Goal: Register for event/course

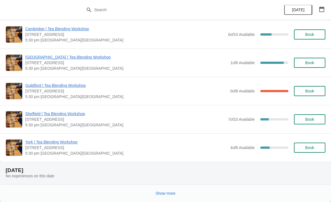
scroll to position [576, 0]
click at [165, 192] on span "Show more" at bounding box center [165, 193] width 20 height 4
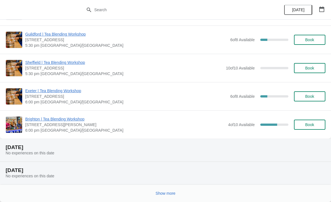
scroll to position [1308, 0]
click at [166, 191] on span "Show more" at bounding box center [165, 193] width 20 height 4
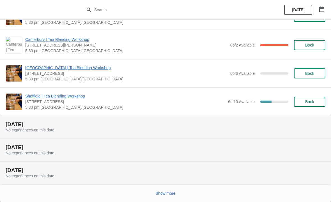
scroll to position [2012, 0]
click at [171, 192] on span "Show more" at bounding box center [165, 193] width 20 height 4
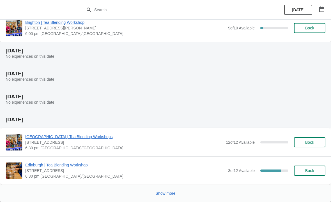
click at [165, 191] on span "Show more" at bounding box center [165, 193] width 20 height 4
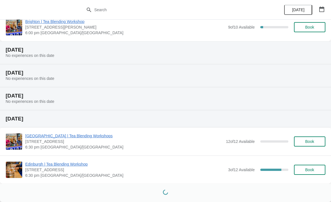
scroll to position [2773, 0]
click at [305, 10] on span "[DATE]" at bounding box center [298, 10] width 18 height 4
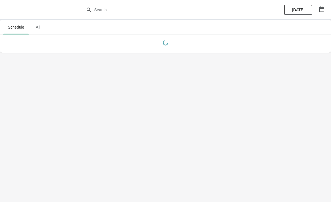
click at [321, 9] on icon "button" at bounding box center [322, 9] width 6 height 6
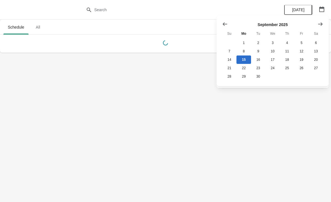
click at [319, 20] on button "Show next month, October 2025" at bounding box center [320, 24] width 10 height 10
click at [318, 23] on icon "Show next month, November 2025" at bounding box center [320, 24] width 6 height 6
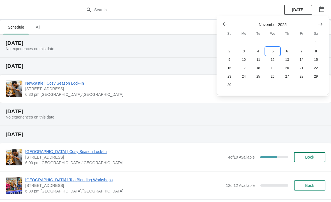
click at [273, 51] on button "5" at bounding box center [272, 51] width 14 height 8
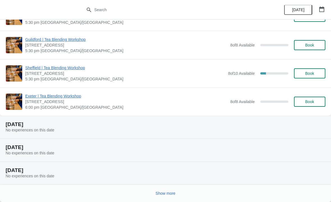
scroll to position [554, 0]
click at [166, 192] on span "Show more" at bounding box center [165, 193] width 20 height 4
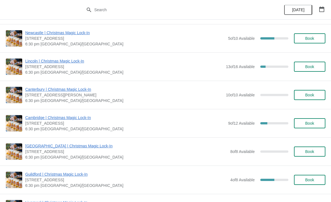
scroll to position [1190, 0]
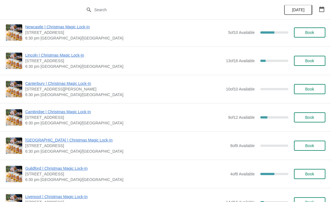
click at [132, 112] on span "Cambridge | Christmas Magic Lock-In" at bounding box center [125, 112] width 200 height 6
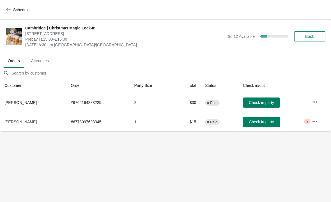
click at [10, 7] on icon "button" at bounding box center [8, 9] width 4 height 4
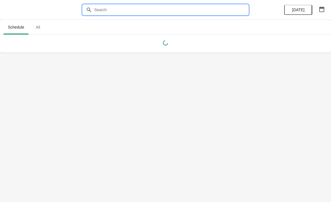
click at [150, 9] on input "text" at bounding box center [171, 10] width 154 height 10
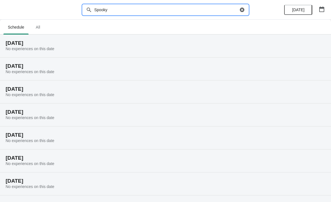
type input "Spooky"
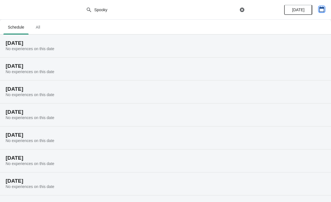
click at [317, 8] on button "button" at bounding box center [321, 9] width 10 height 10
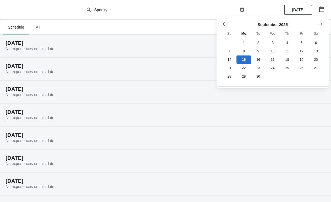
click at [319, 22] on icon "Show next month, October 2025" at bounding box center [320, 24] width 6 height 6
click at [321, 23] on icon "Show next month, November 2025" at bounding box center [320, 23] width 4 height 3
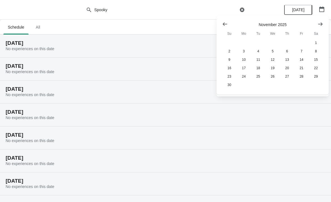
click at [226, 25] on icon "Show previous month, October 2025" at bounding box center [225, 24] width 6 height 6
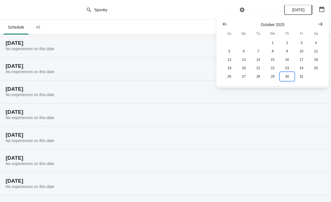
click at [288, 76] on button "30" at bounding box center [287, 76] width 14 height 8
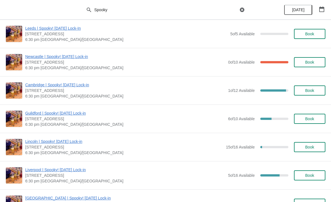
scroll to position [456, 0]
click at [156, 87] on span "Cambridge | Spooky! [DATE] Lock-in" at bounding box center [125, 85] width 200 height 6
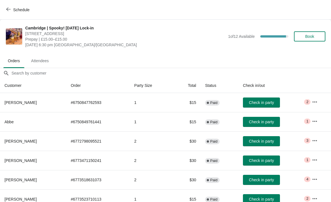
scroll to position [0, 0]
